Goal: Transaction & Acquisition: Book appointment/travel/reservation

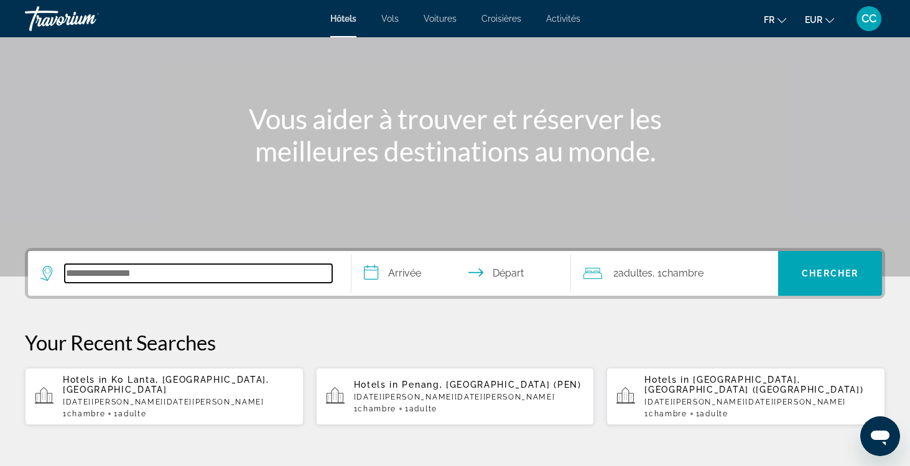
click at [201, 276] on input "Search hotel destination" at bounding box center [198, 273] width 267 height 19
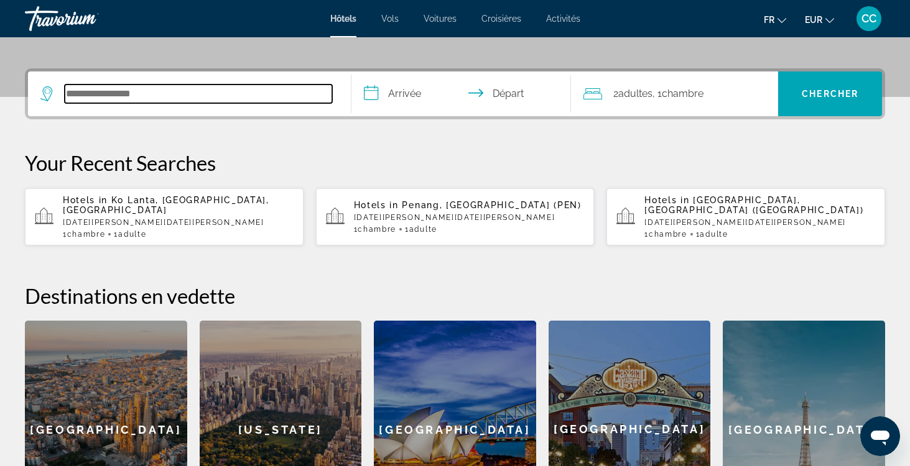
scroll to position [304, 0]
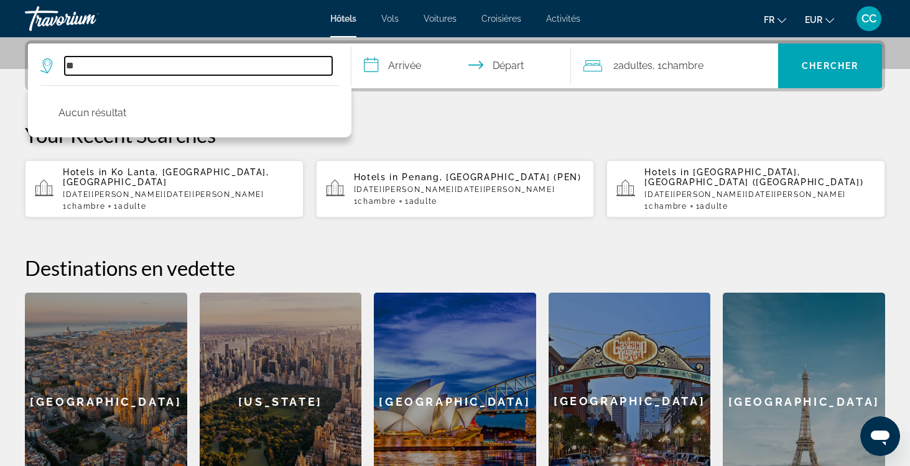
type input "*"
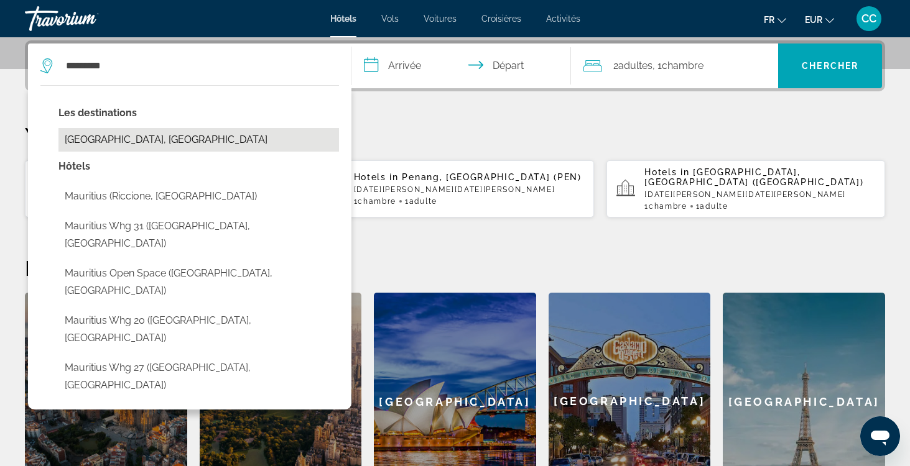
click at [203, 137] on button "[GEOGRAPHIC_DATA], [GEOGRAPHIC_DATA]" at bounding box center [198, 140] width 280 height 24
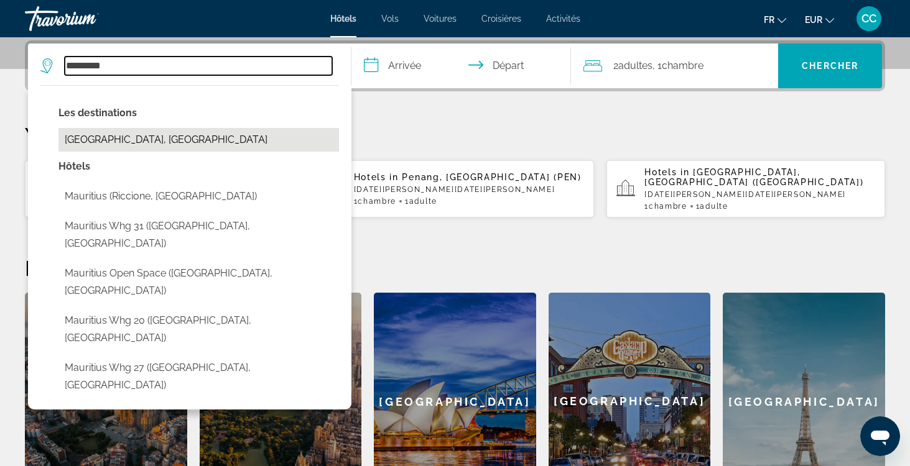
type input "**********"
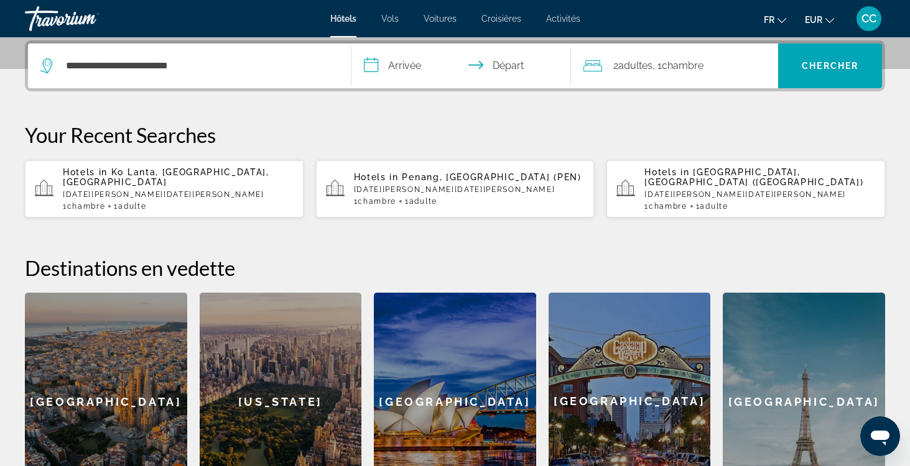
click at [445, 67] on input "**********" at bounding box center [463, 68] width 224 height 49
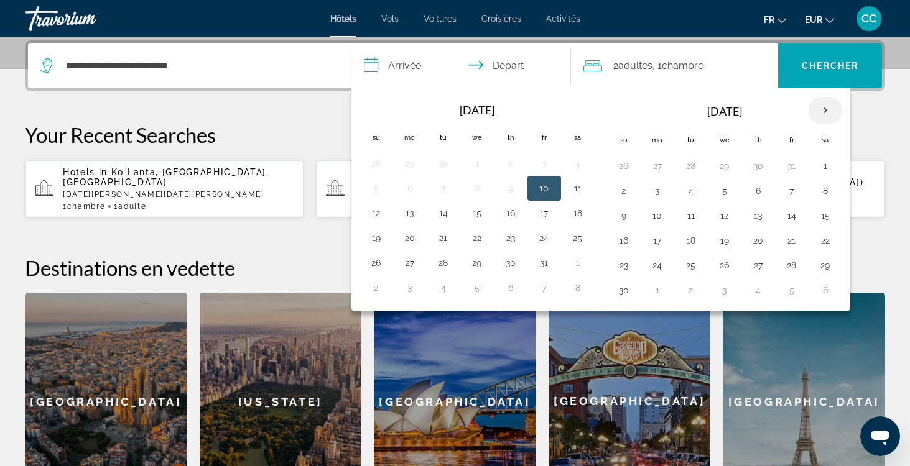
click at [826, 111] on th "Next month" at bounding box center [825, 110] width 34 height 27
click at [827, 112] on th "Next month" at bounding box center [825, 110] width 34 height 27
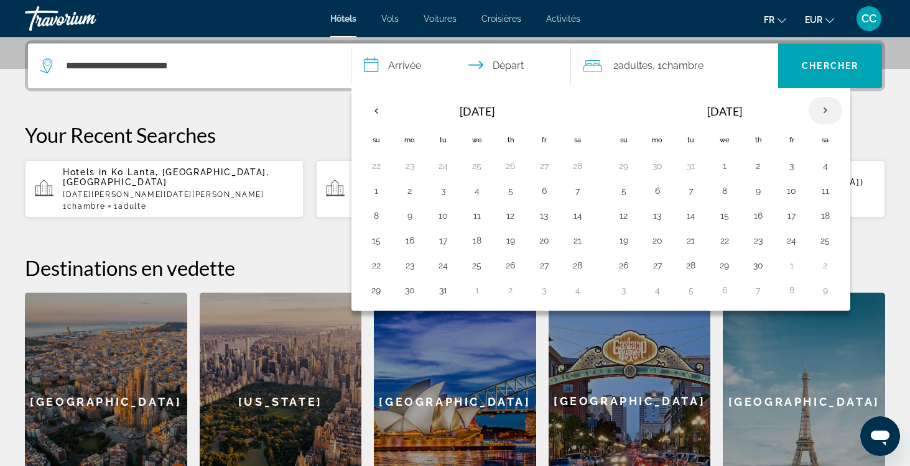
click at [827, 113] on th "Next month" at bounding box center [825, 110] width 34 height 27
click at [828, 114] on th "Next month" at bounding box center [825, 110] width 34 height 27
click at [825, 165] on button "1" at bounding box center [825, 165] width 20 height 17
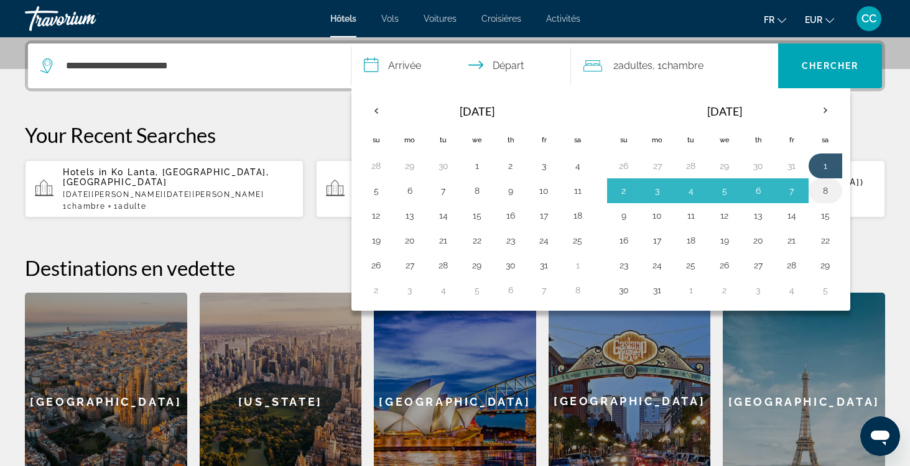
click at [826, 192] on button "8" at bounding box center [825, 190] width 20 height 17
type input "**********"
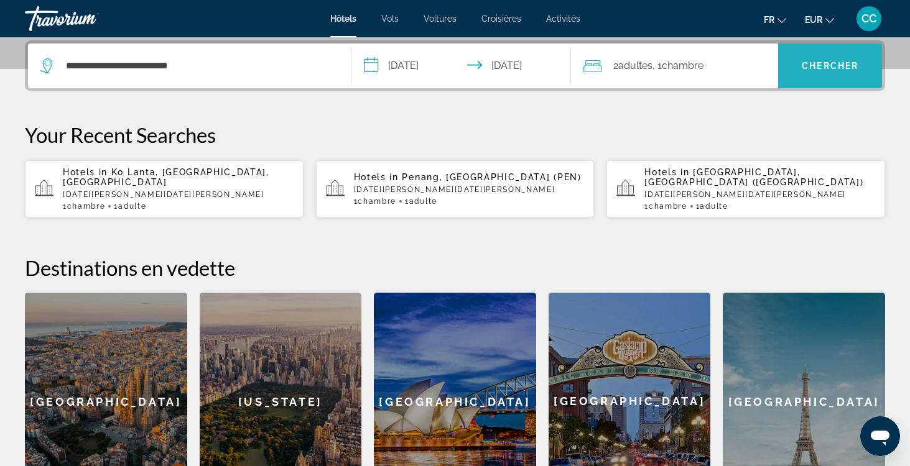
click at [820, 68] on span "Chercher" at bounding box center [830, 66] width 57 height 10
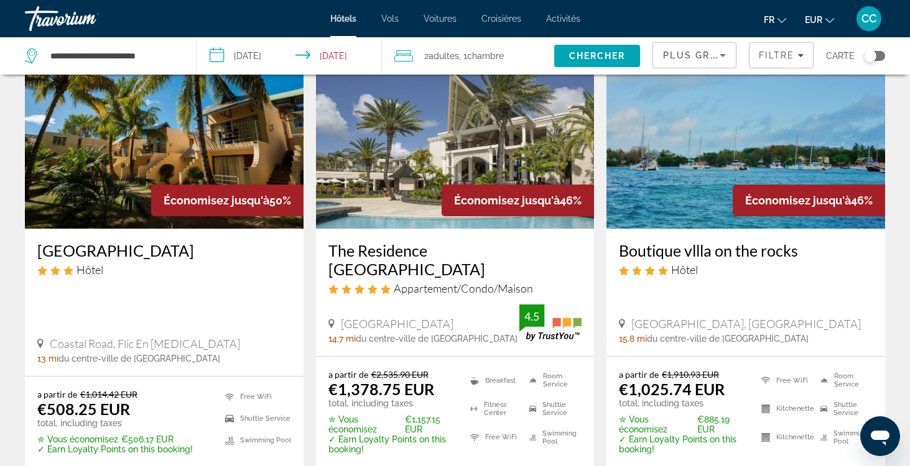
scroll to position [91, 0]
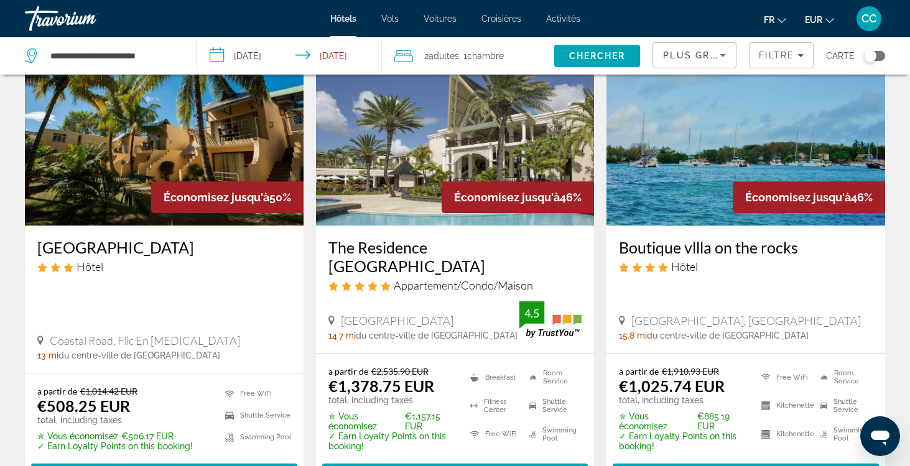
click at [410, 246] on h3 "The Residence [GEOGRAPHIC_DATA]" at bounding box center [455, 256] width 254 height 37
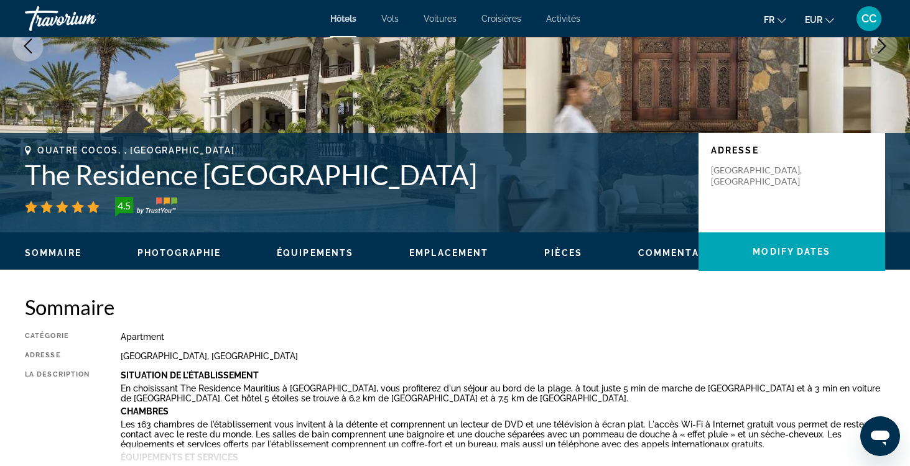
scroll to position [172, 0]
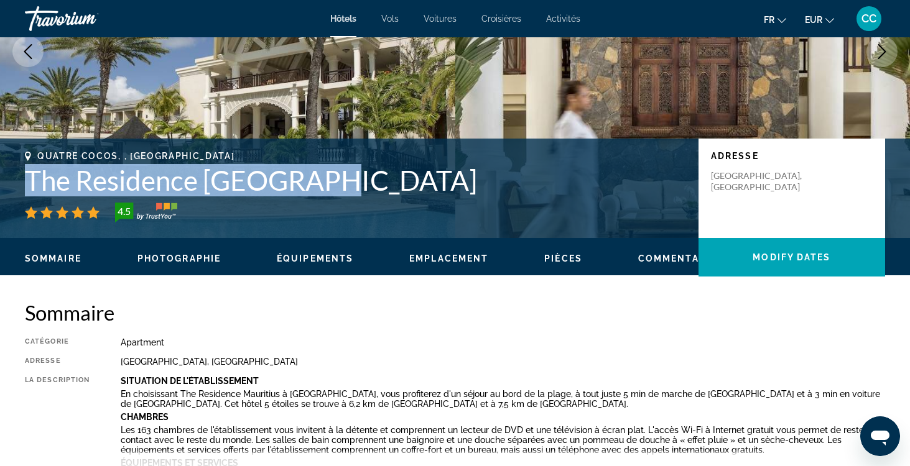
drag, startPoint x: 333, startPoint y: 187, endPoint x: 16, endPoint y: 185, distance: 317.1
click at [16, 185] on div "Quatre Cocos, , [GEOGRAPHIC_DATA] The Residence [GEOGRAPHIC_DATA] [STREET_ADDRE…" at bounding box center [455, 188] width 910 height 75
copy h1 "The Residence [GEOGRAPHIC_DATA]"
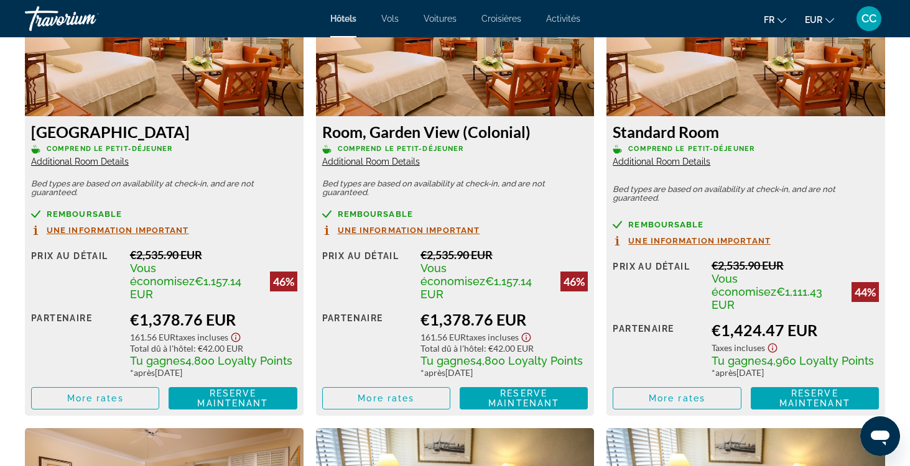
scroll to position [1795, 0]
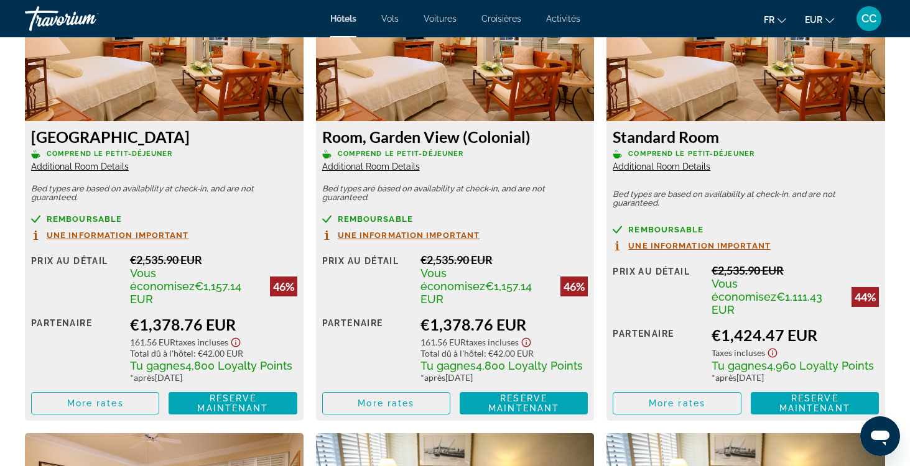
click at [97, 165] on span "Additional Room Details" at bounding box center [80, 167] width 98 height 10
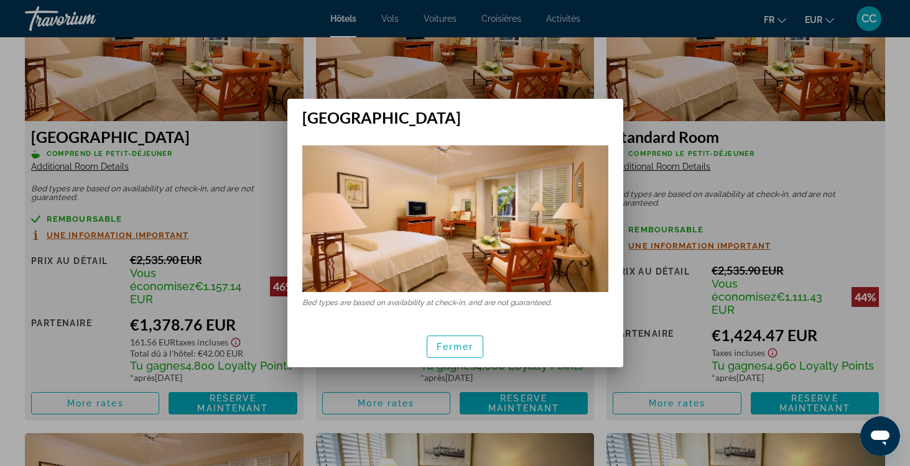
scroll to position [0, 0]
click at [456, 349] on span "Fermer" at bounding box center [455, 347] width 37 height 10
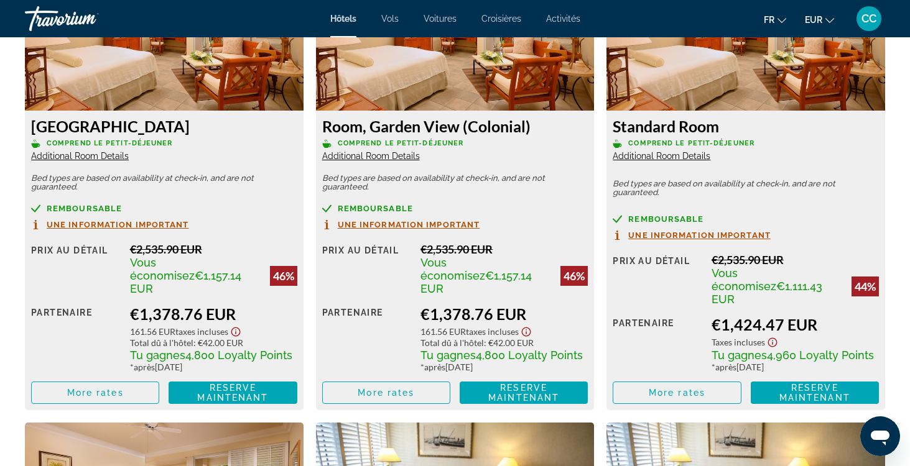
scroll to position [1808, 0]
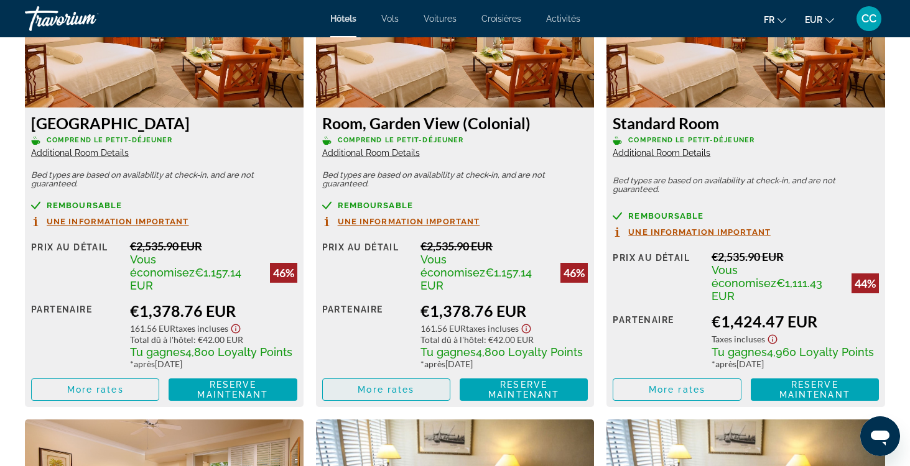
click at [359, 386] on span "Main content" at bounding box center [386, 390] width 127 height 30
